Goal: Information Seeking & Learning: Learn about a topic

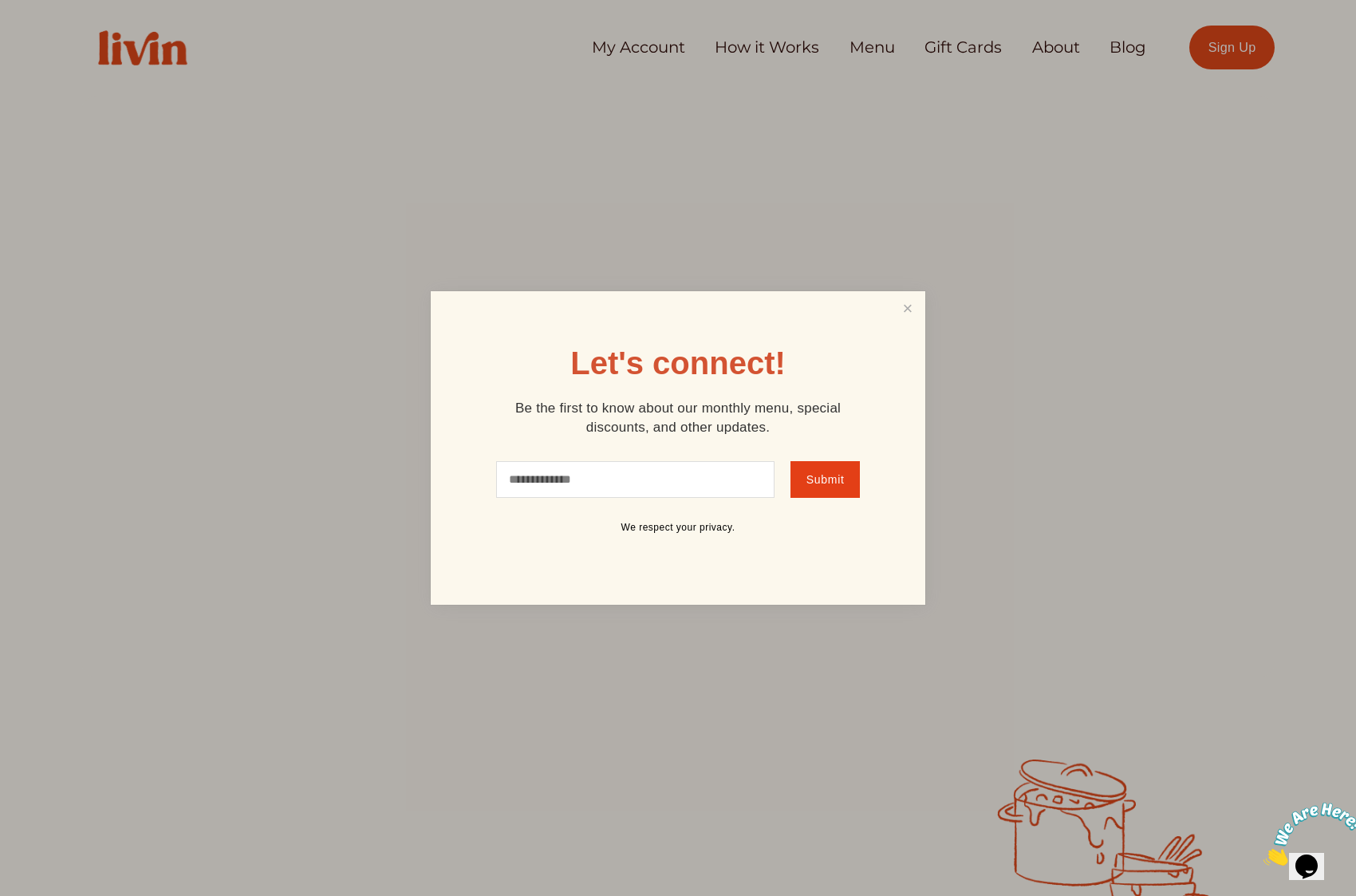
click at [910, 302] on link "Close" at bounding box center [907, 308] width 30 height 30
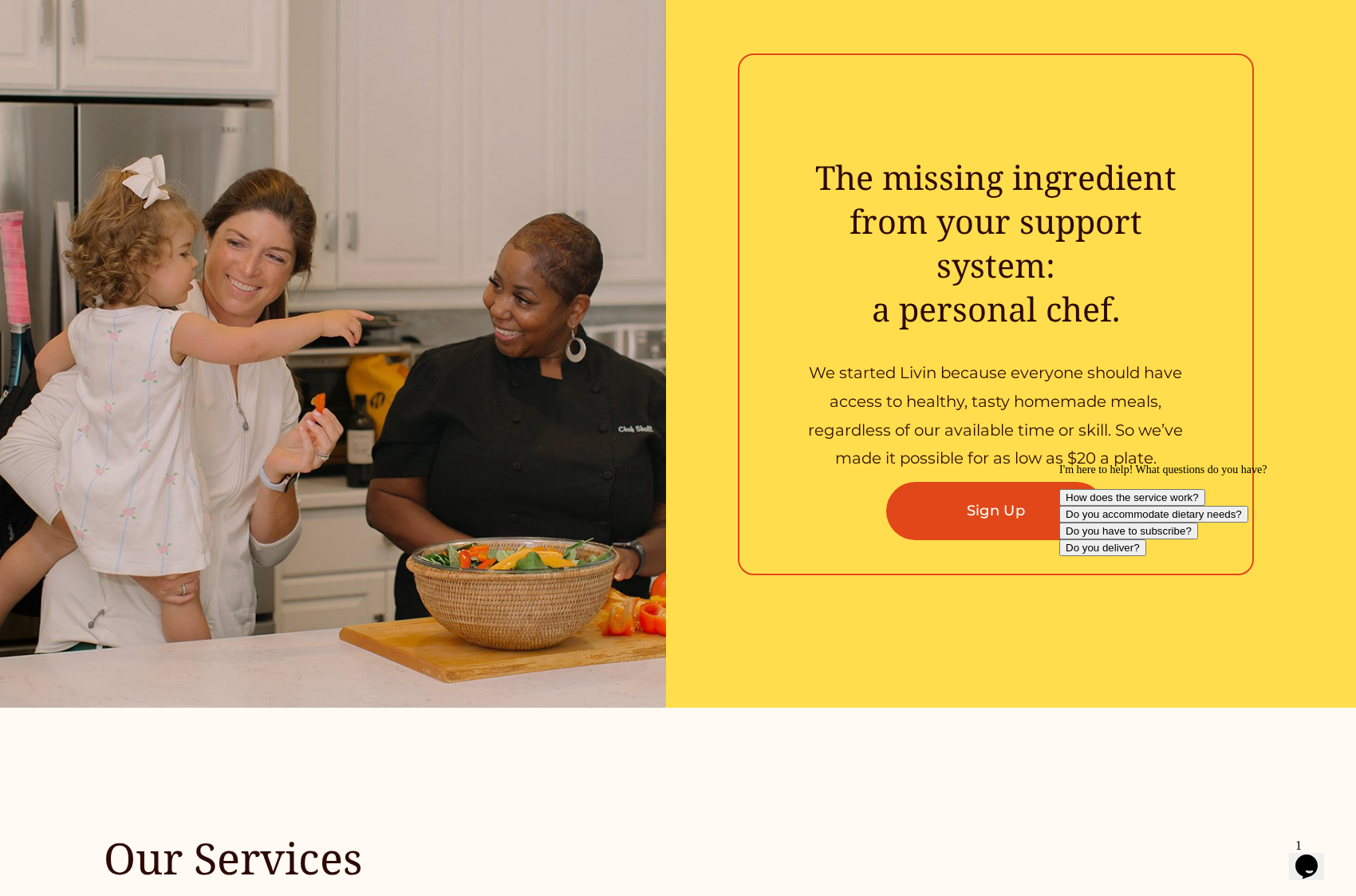
scroll to position [2698, 0]
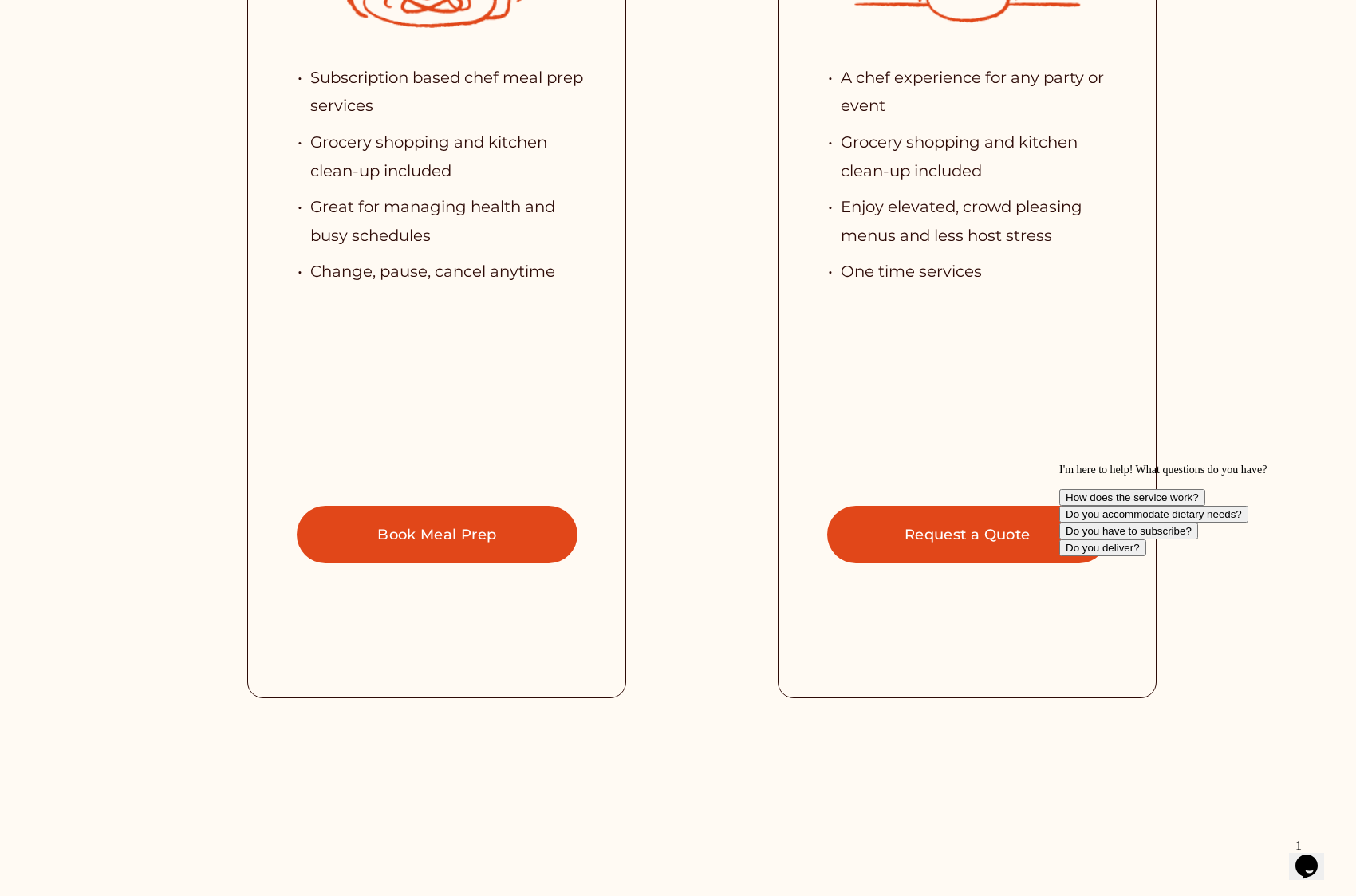
click at [478, 529] on link "Book Meal Prep" at bounding box center [438, 534] width 281 height 58
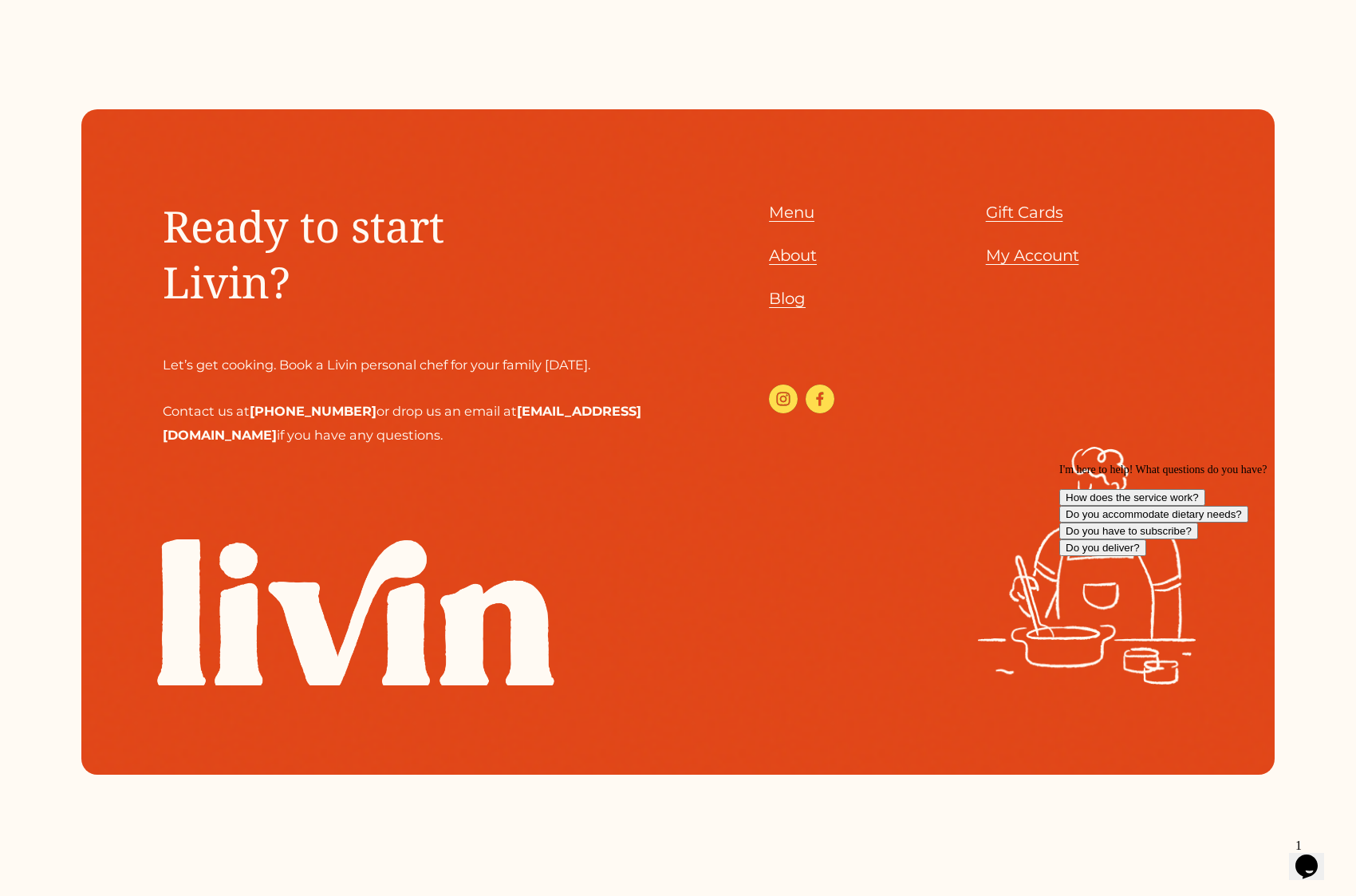
scroll to position [7892, 0]
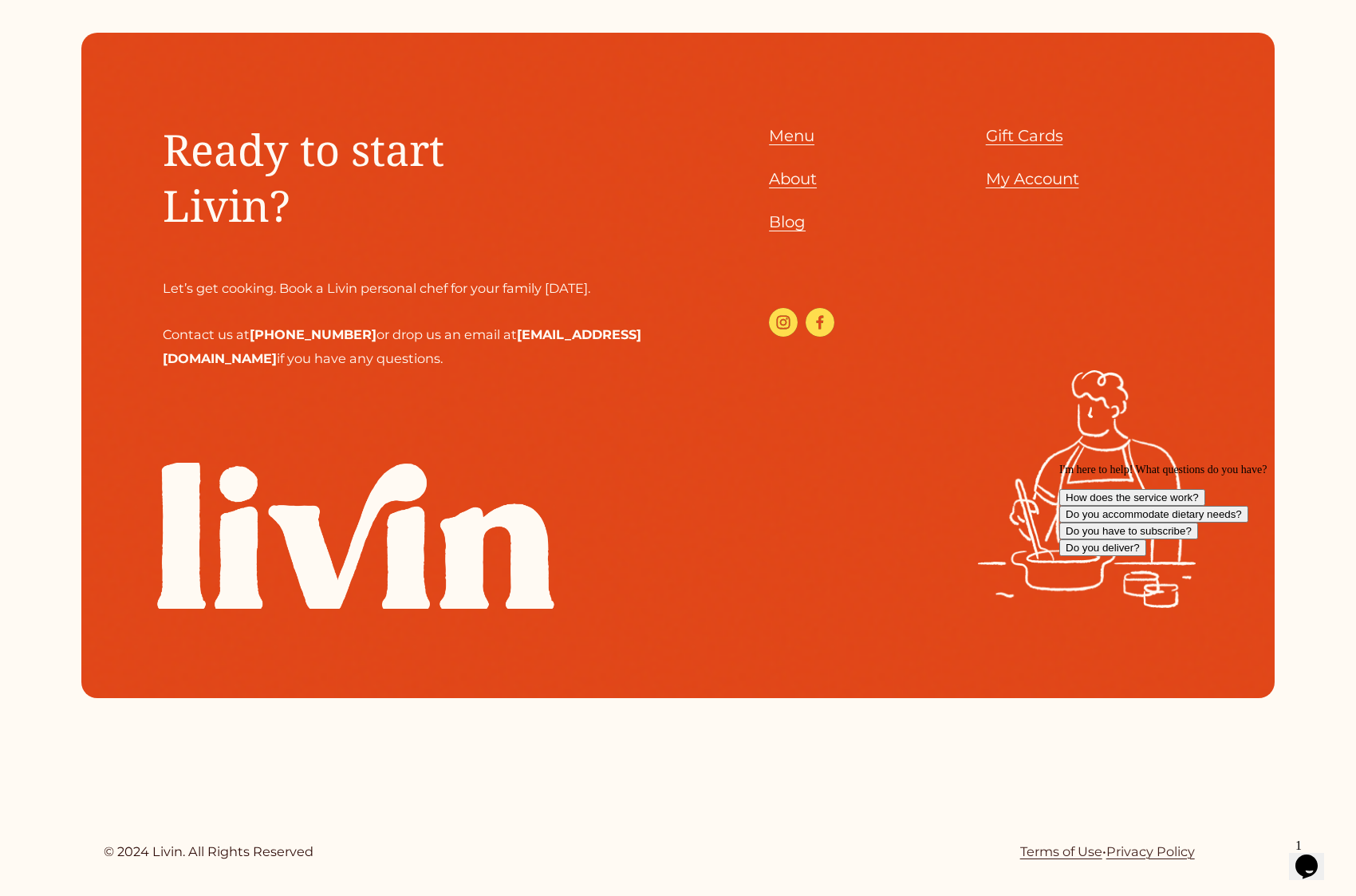
click at [786, 173] on span "About" at bounding box center [793, 178] width 48 height 19
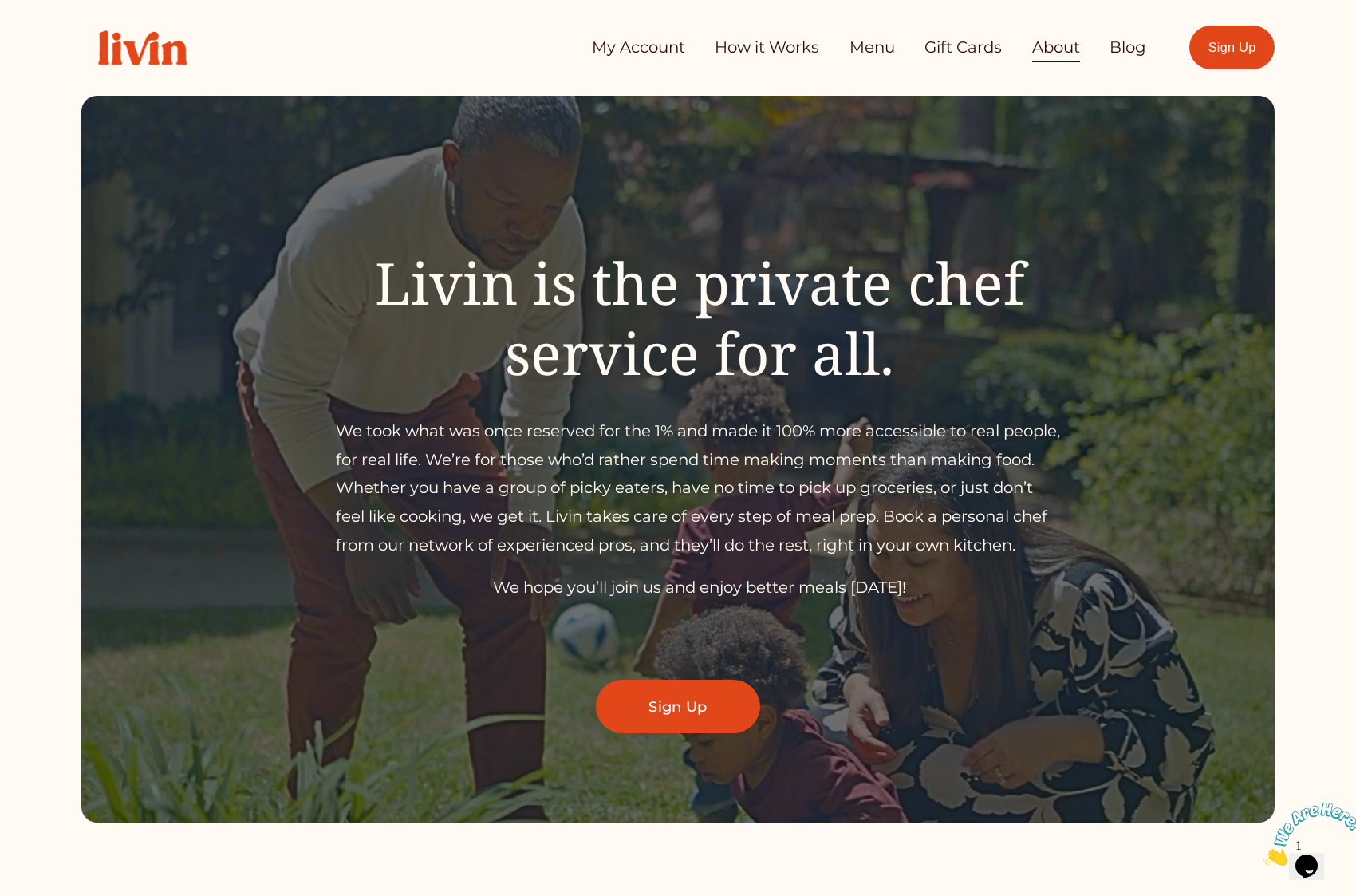
click at [733, 49] on link "How it Works" at bounding box center [766, 48] width 104 height 32
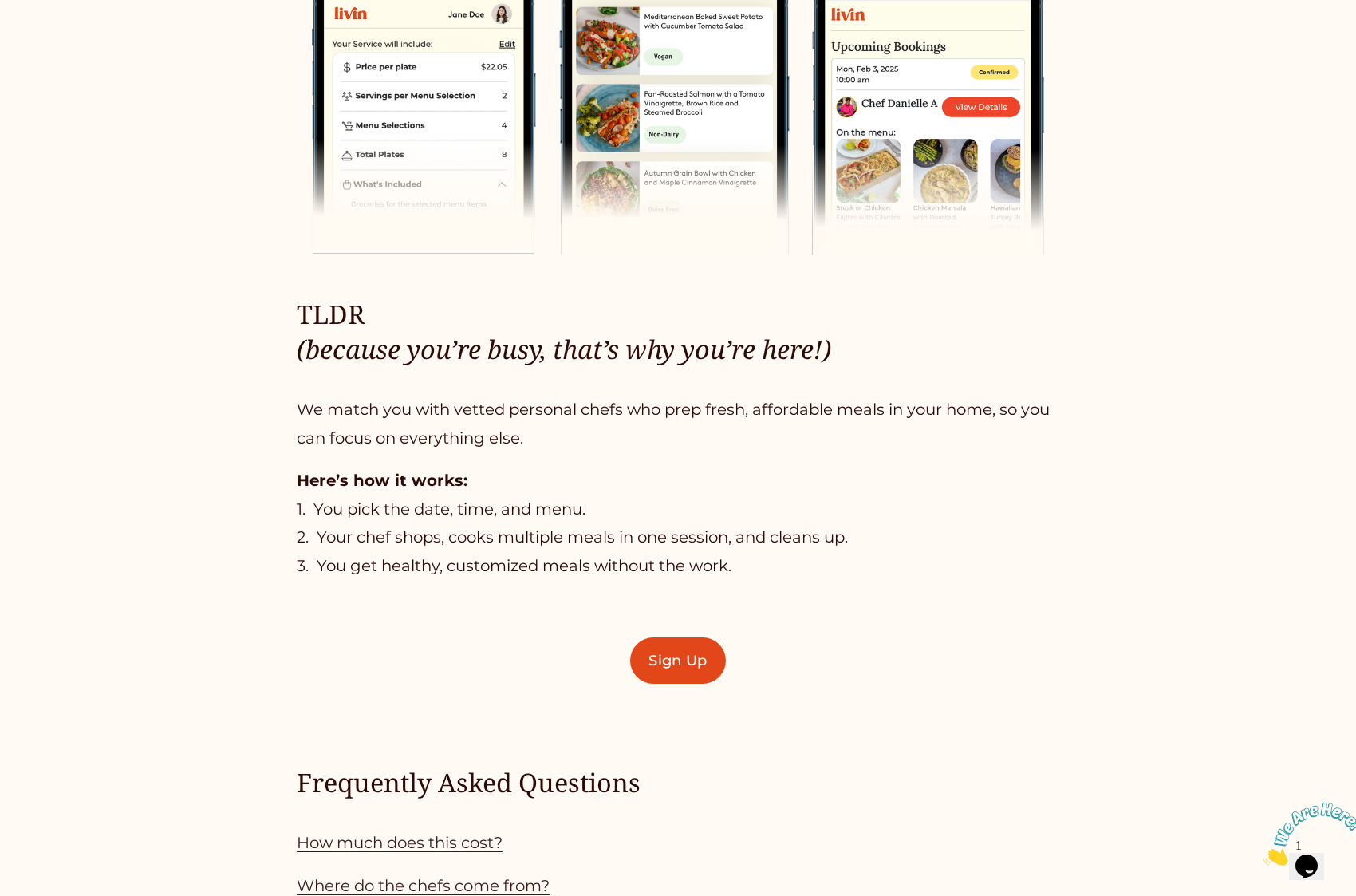
scroll to position [842, 0]
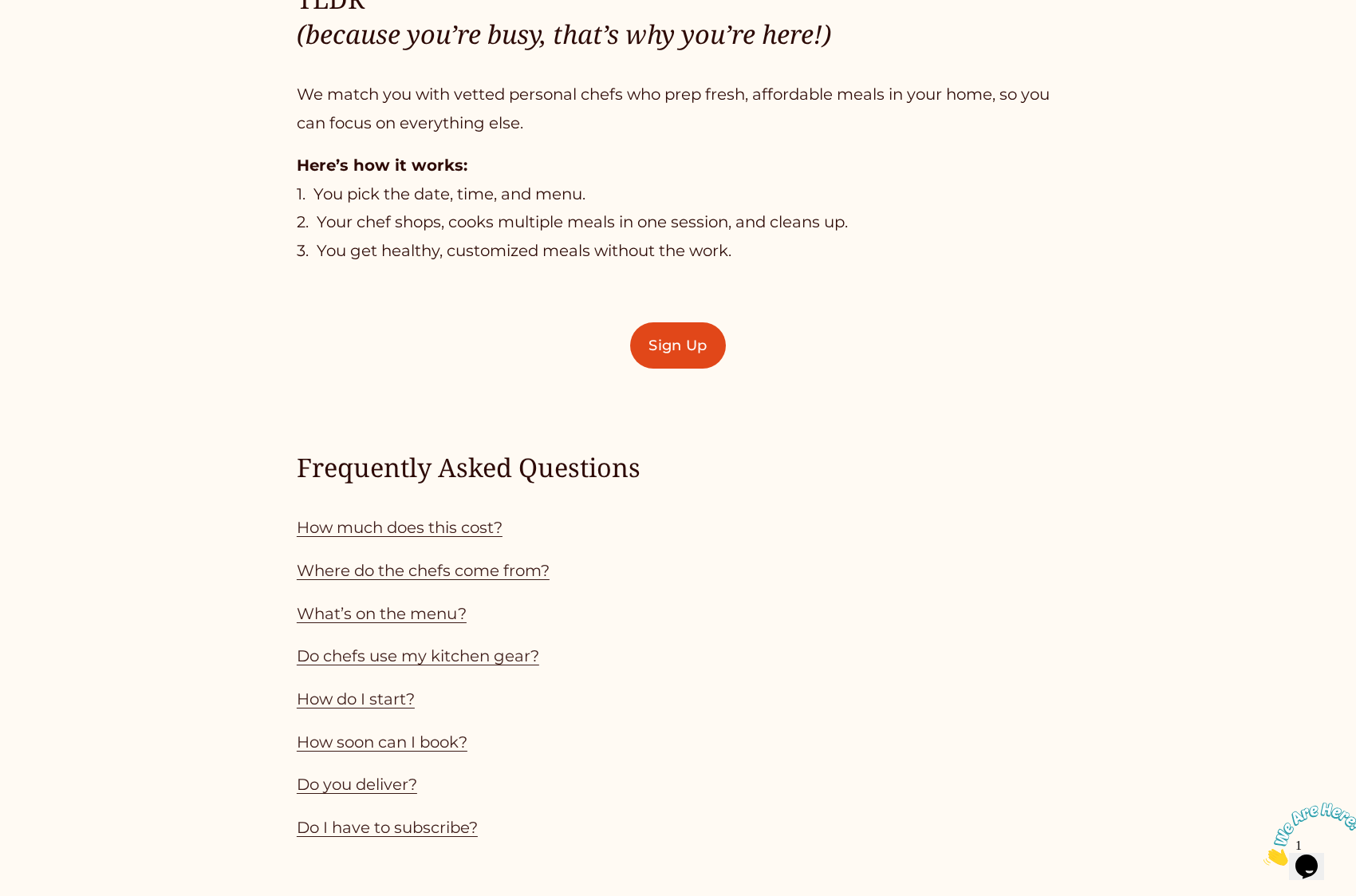
click at [395, 529] on link "How much does this cost?" at bounding box center [400, 527] width 206 height 19
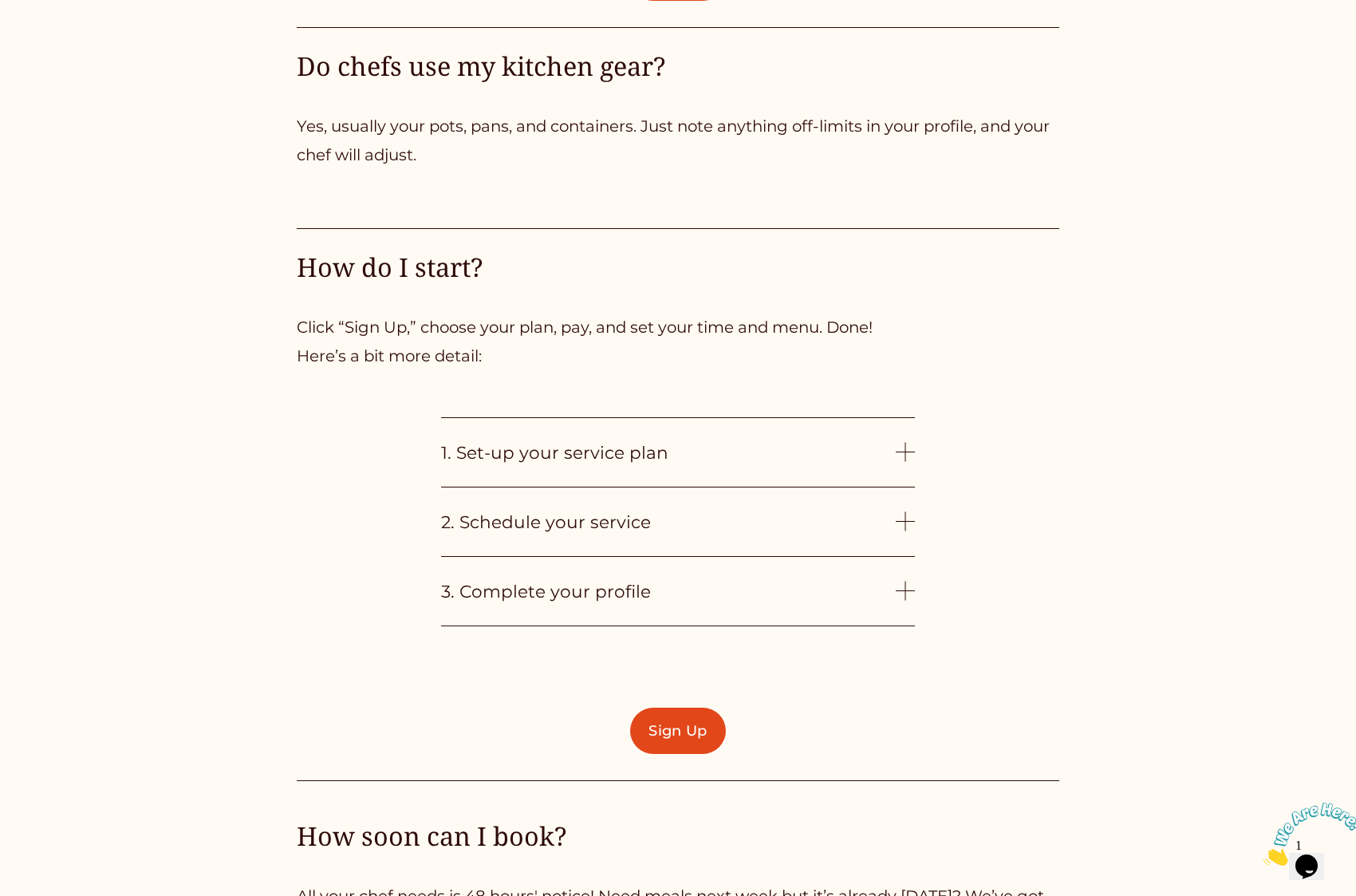
scroll to position [3782, 0]
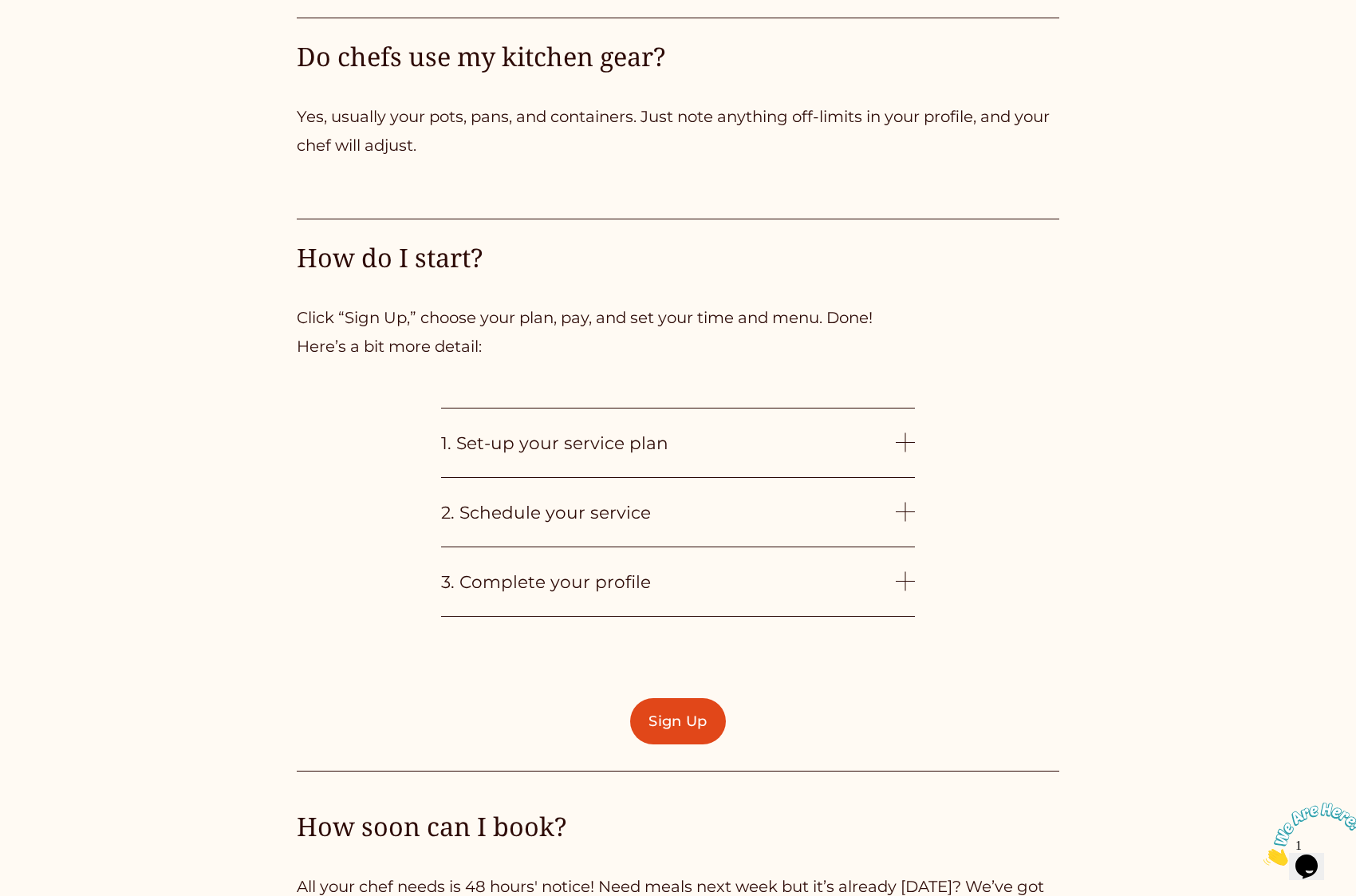
click at [654, 449] on span "1. Set-up your service plan" at bounding box center [668, 442] width 455 height 20
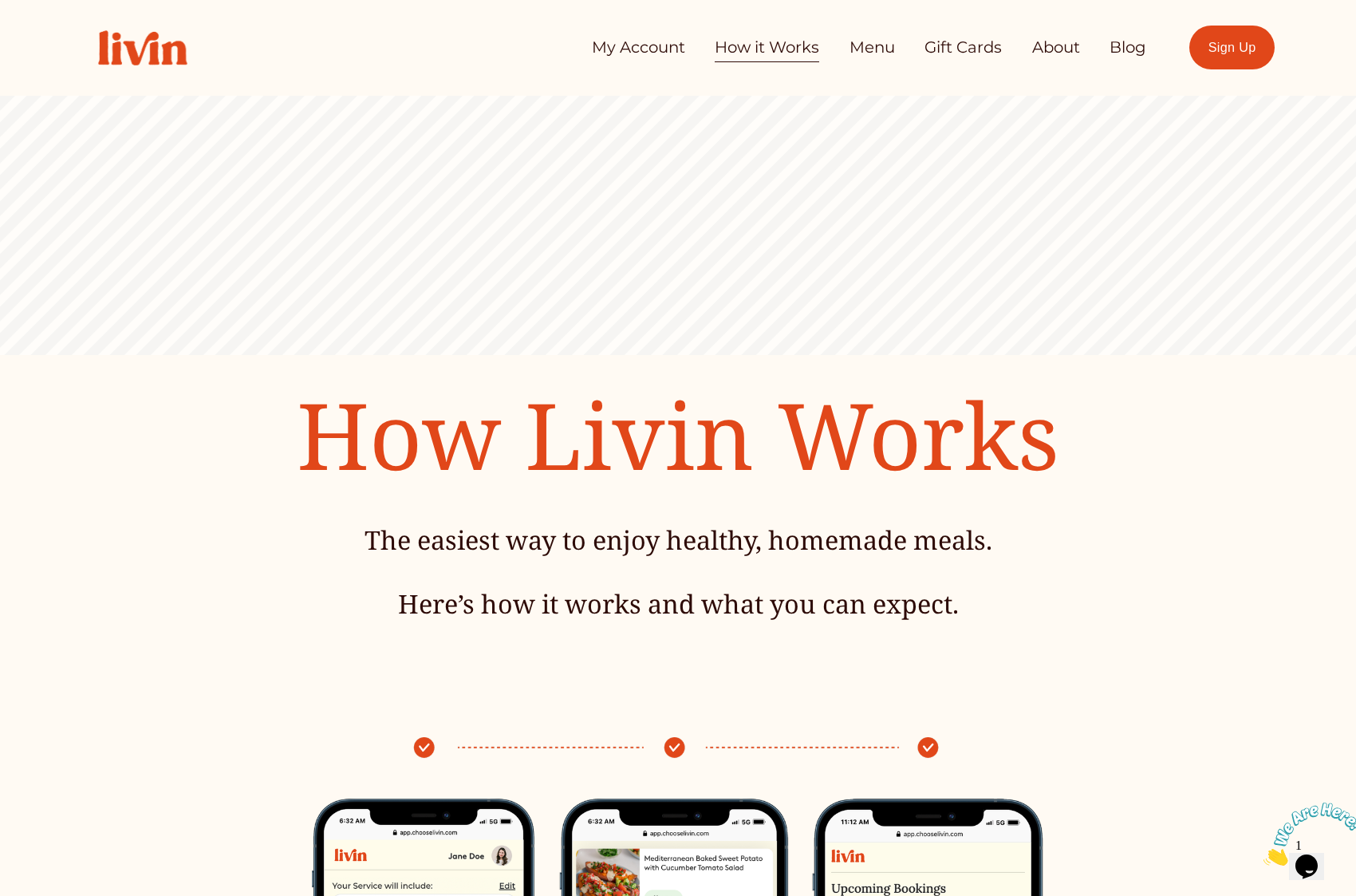
scroll to position [0, 0]
click at [1125, 50] on link "Blog" at bounding box center [1128, 48] width 37 height 32
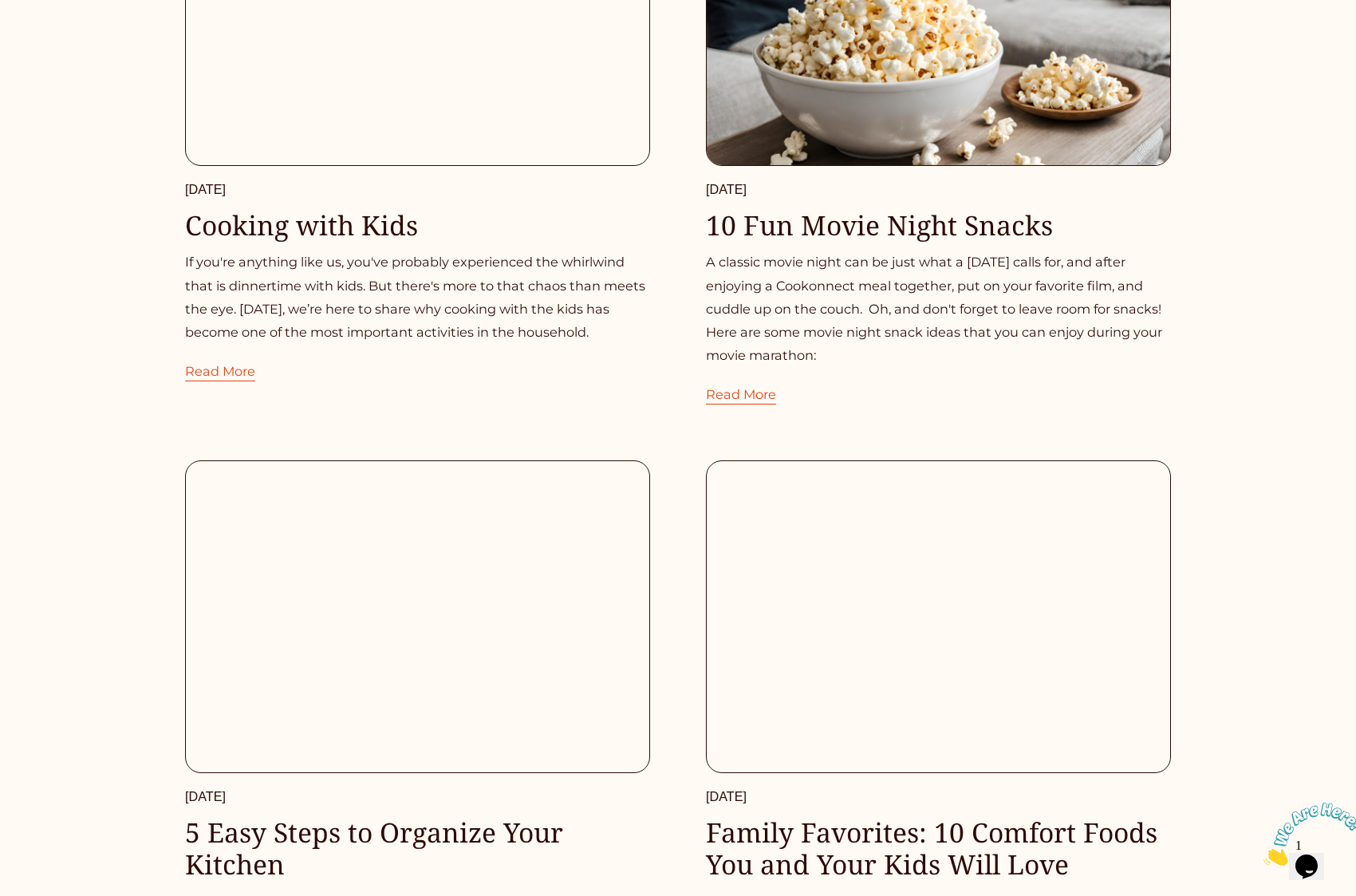
scroll to position [3838, 0]
